Goal: Task Accomplishment & Management: Complete application form

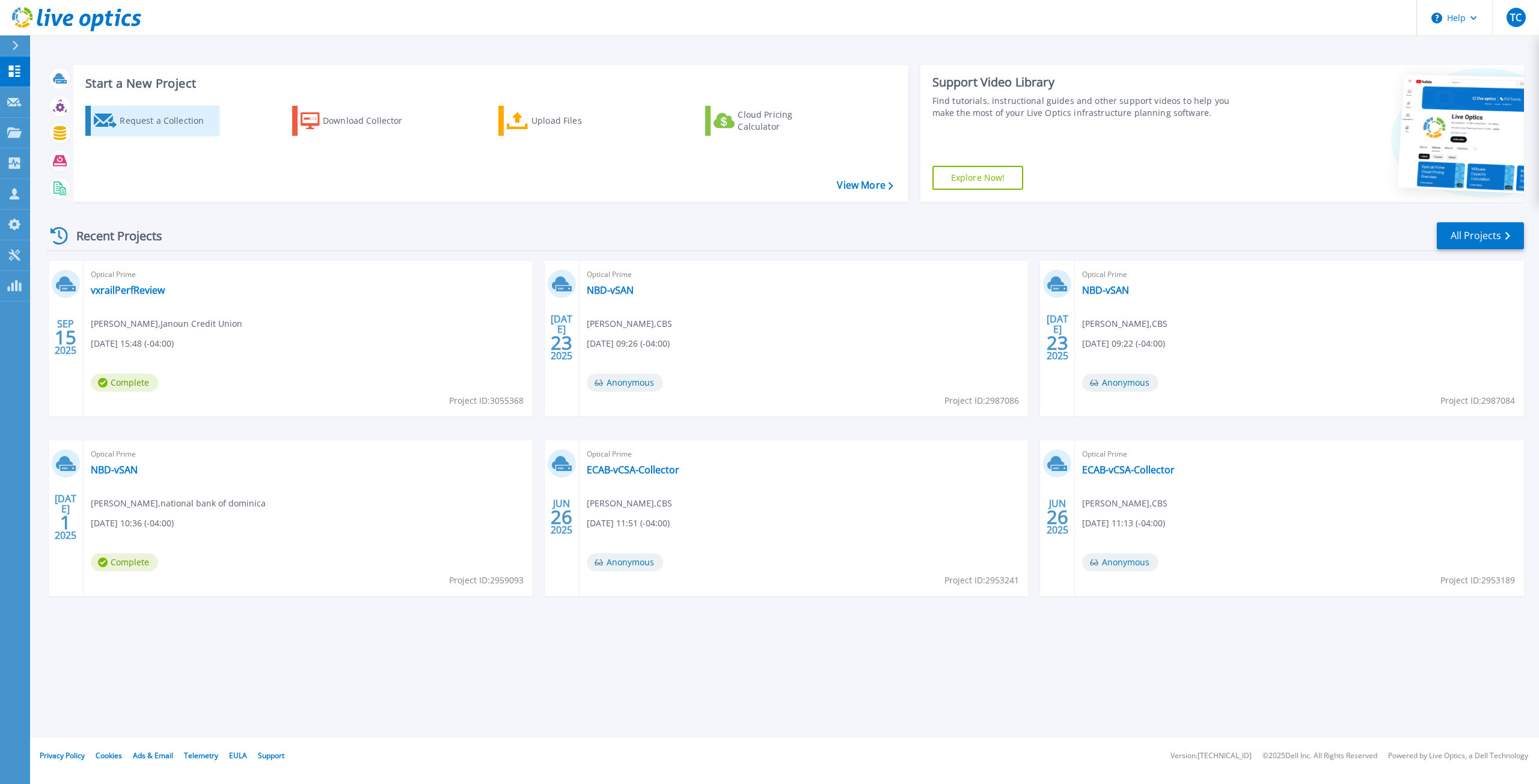
click at [167, 125] on div "Request a Collection" at bounding box center [167, 120] width 97 height 24
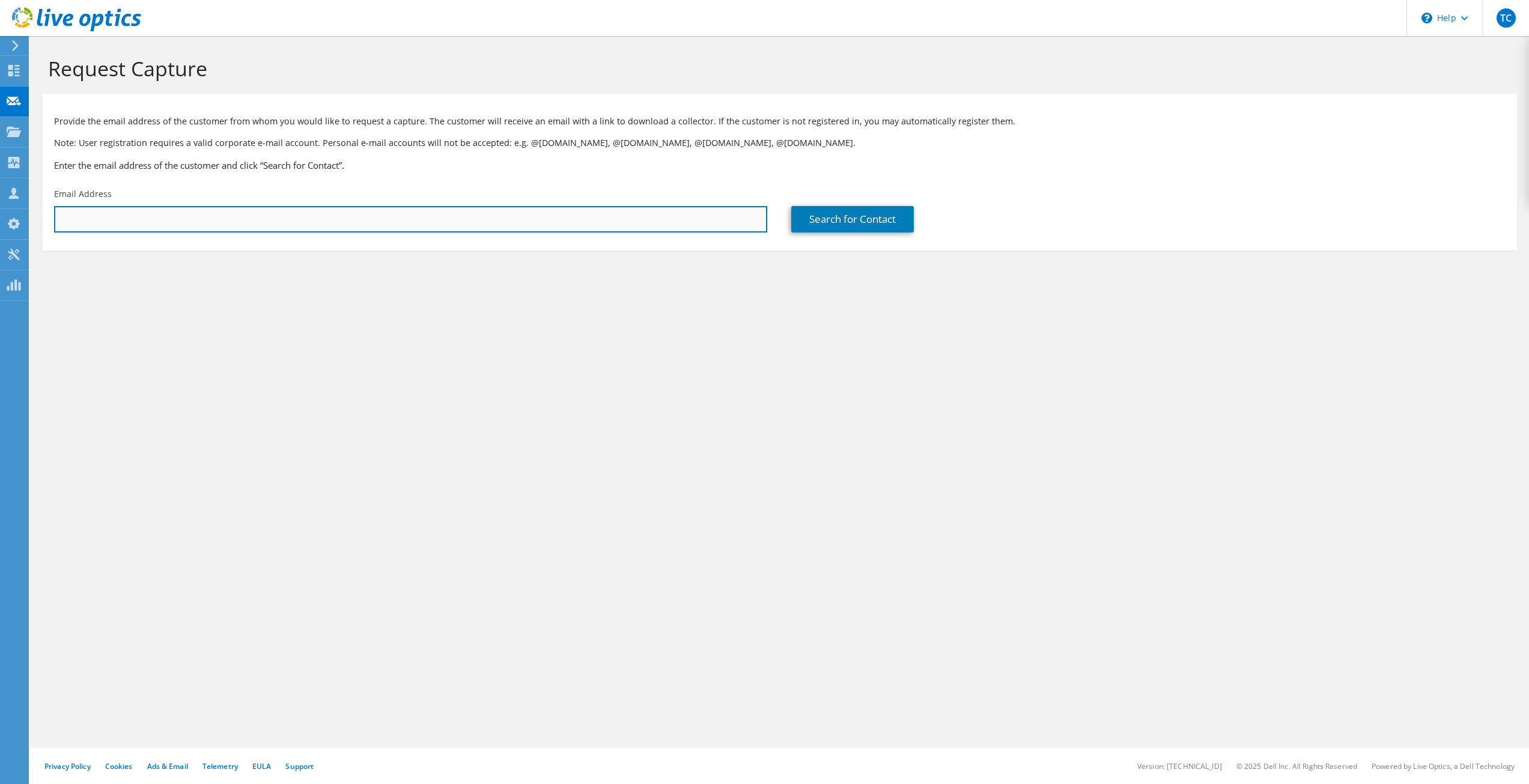
click at [189, 221] on input "text" at bounding box center [410, 219] width 713 height 26
type input "miran.sidoine@bankofsaintlucia.com"
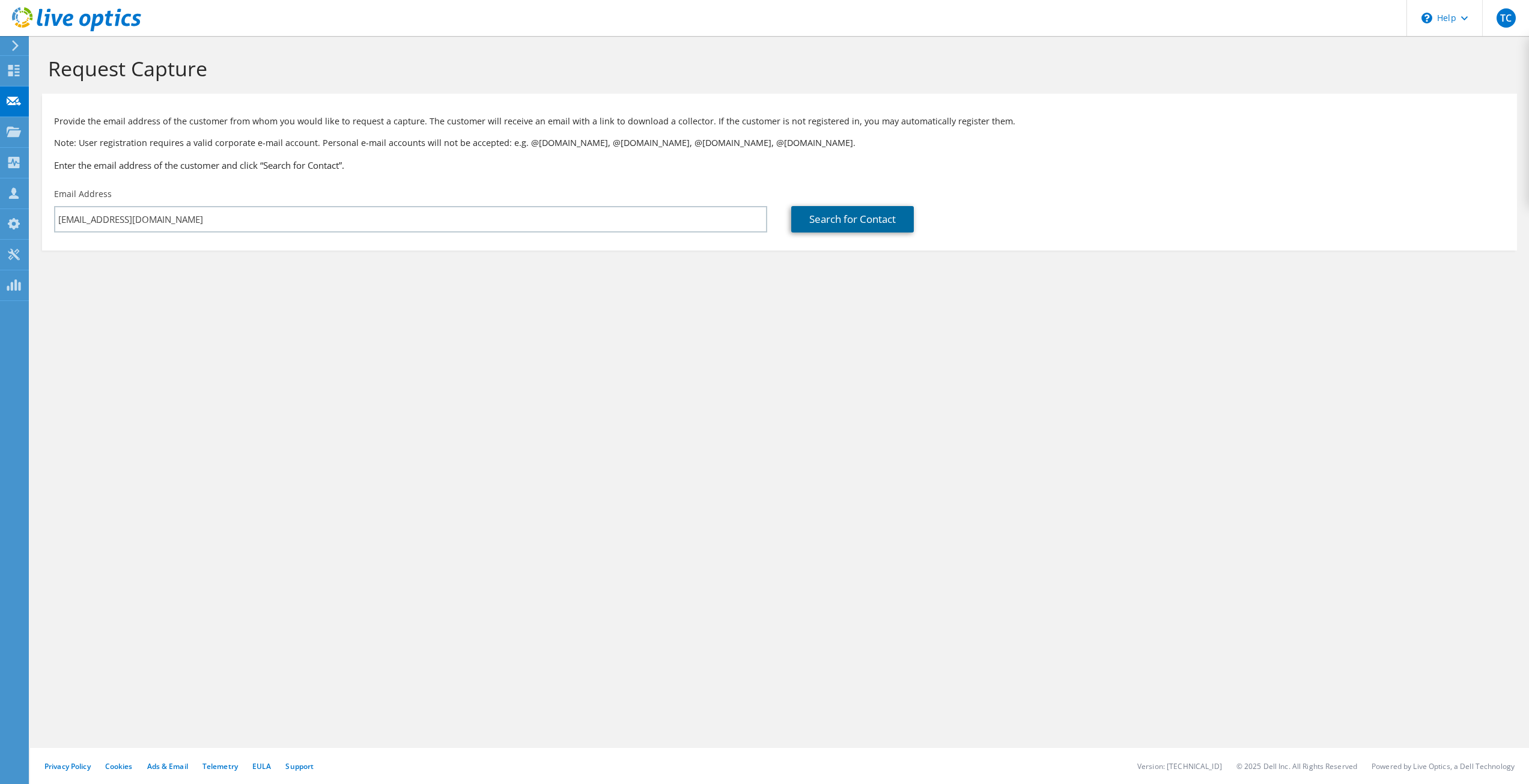
click at [828, 222] on link "Search for Contact" at bounding box center [852, 219] width 122 height 26
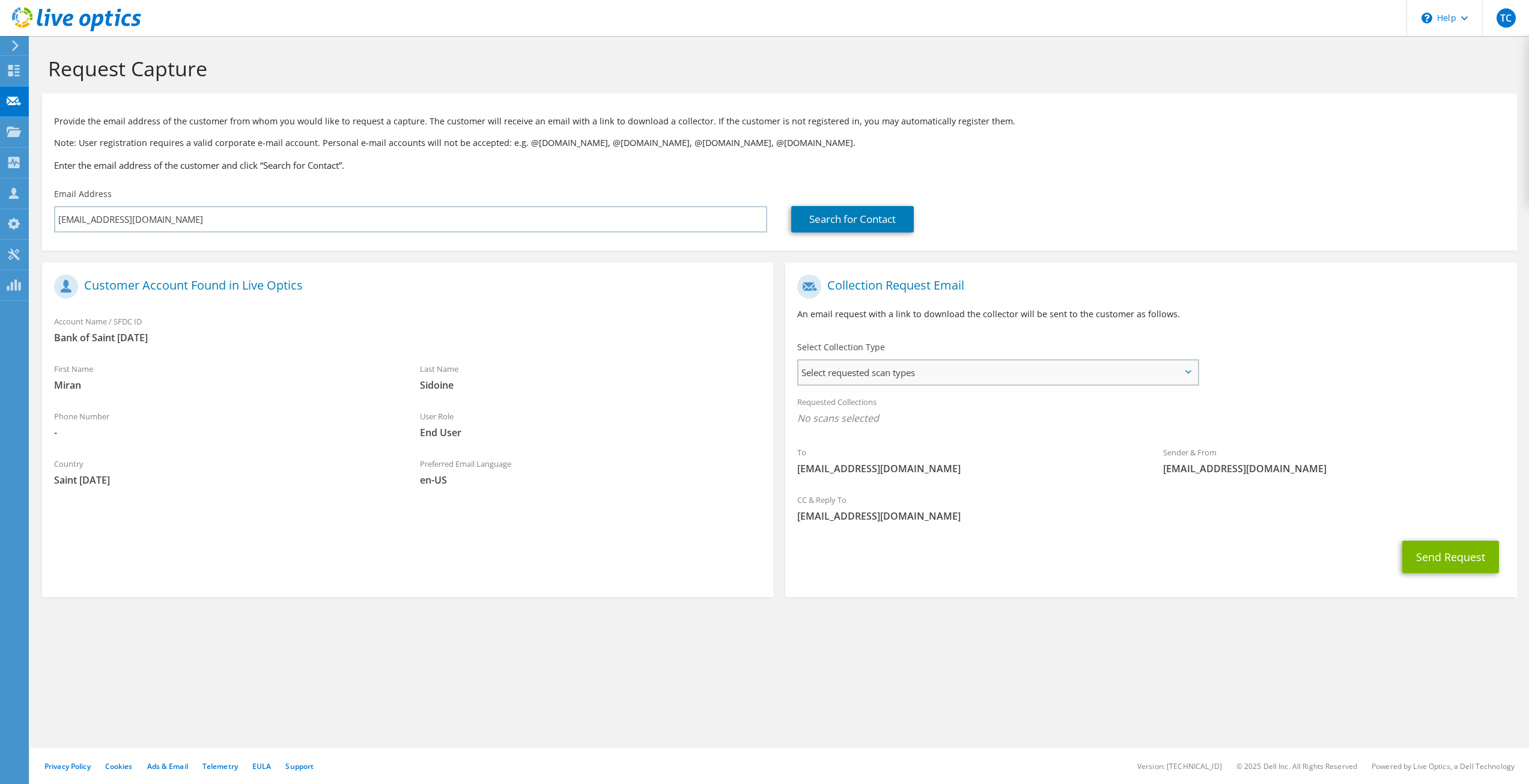
click at [906, 368] on span "Select requested scan types" at bounding box center [998, 372] width 398 height 24
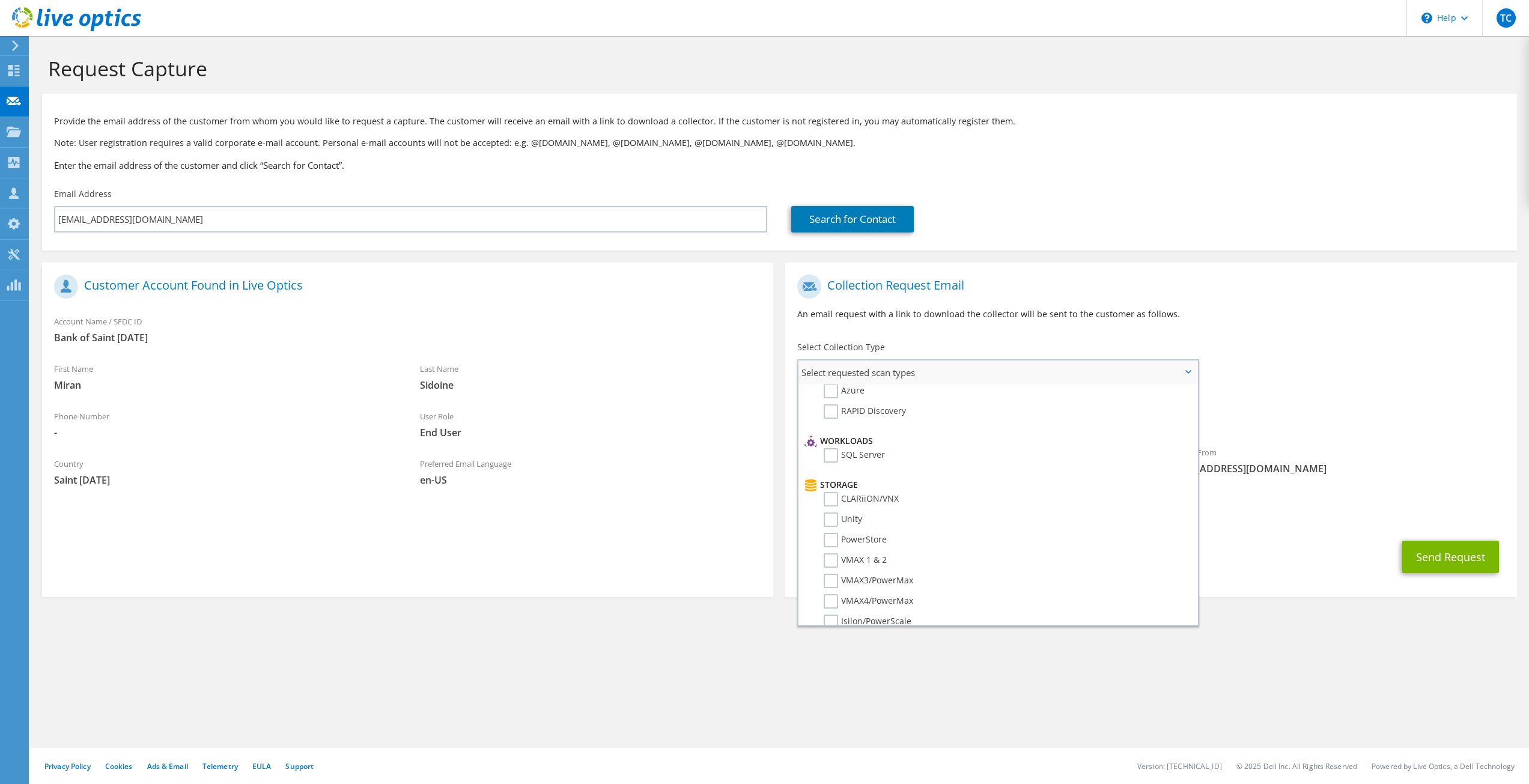
scroll to position [180, 0]
click at [829, 478] on label "PowerStore" at bounding box center [855, 480] width 63 height 15
click at [0, 0] on input "PowerStore" at bounding box center [0, 0] width 0 height 0
click at [698, 452] on div "Preferred Email Language en-US" at bounding box center [591, 471] width 366 height 42
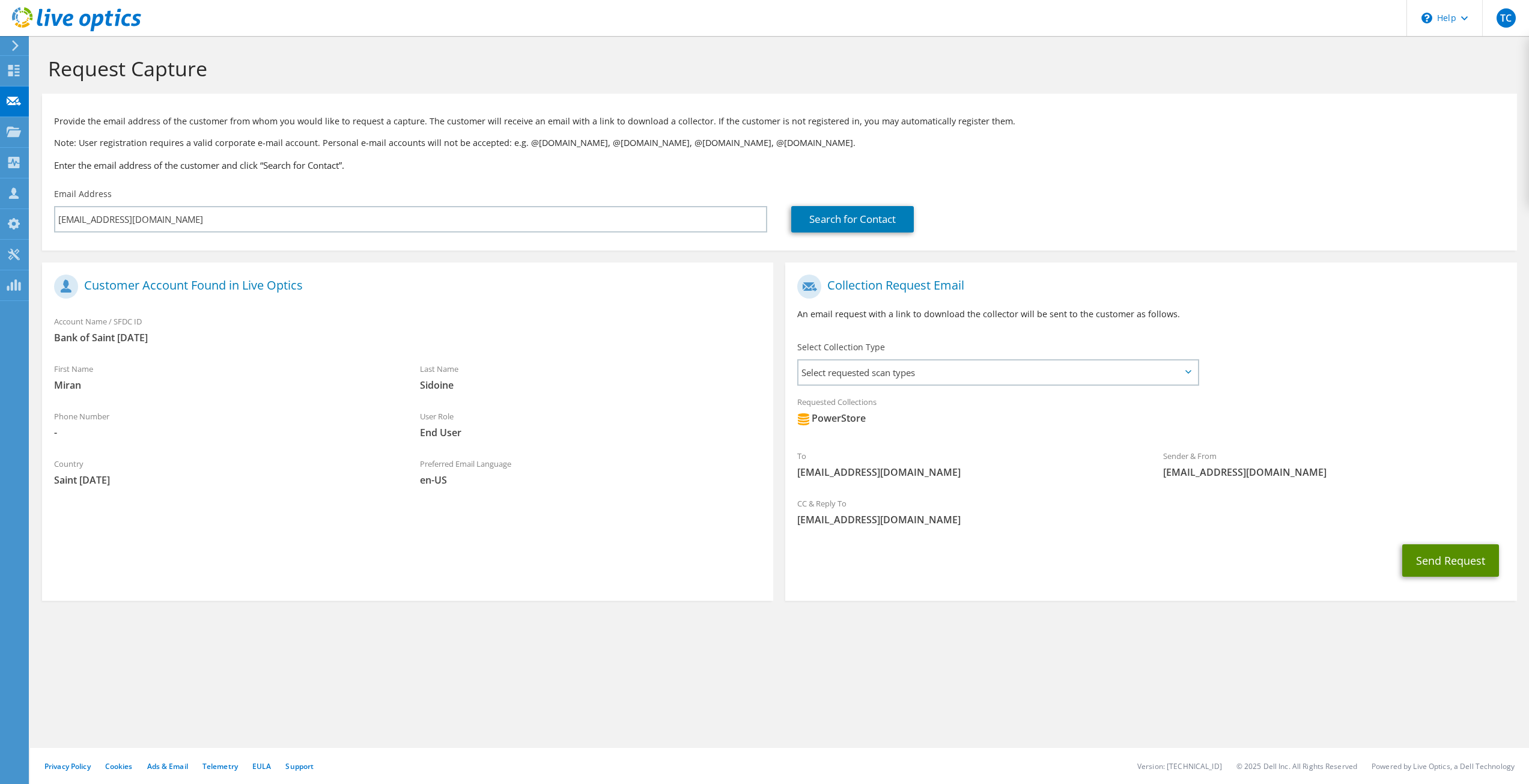
click at [1421, 553] on button "Send Request" at bounding box center [1450, 560] width 97 height 32
